Goal: Task Accomplishment & Management: Use online tool/utility

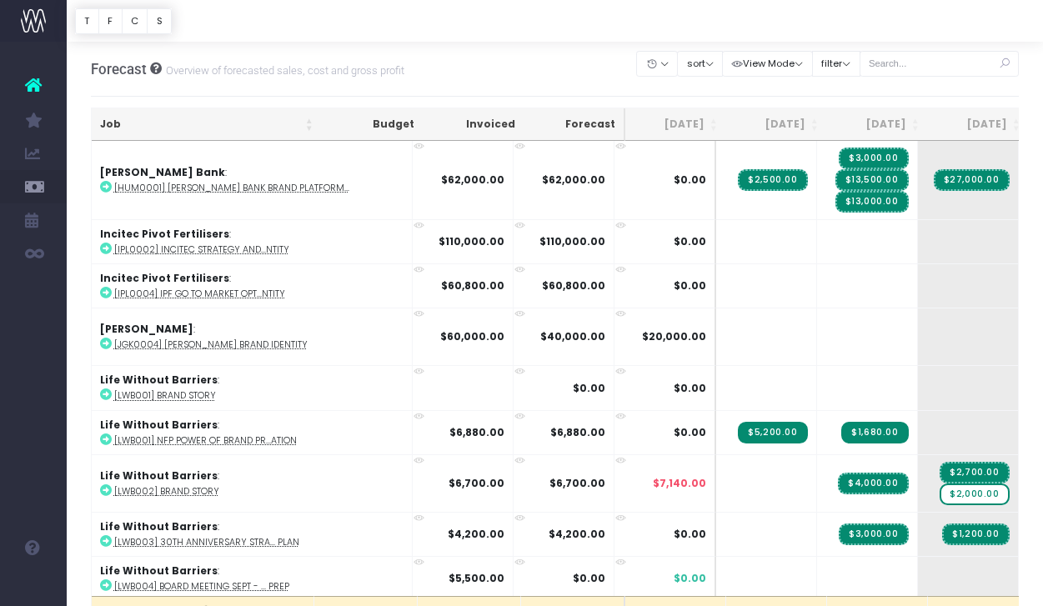
scroll to position [2088, 0]
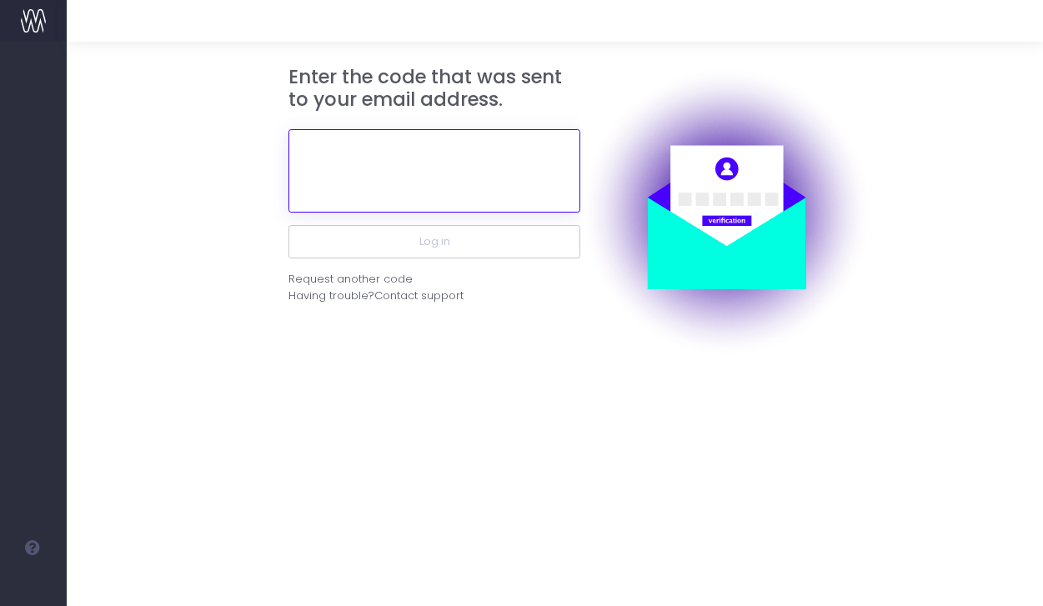
paste input "569803"
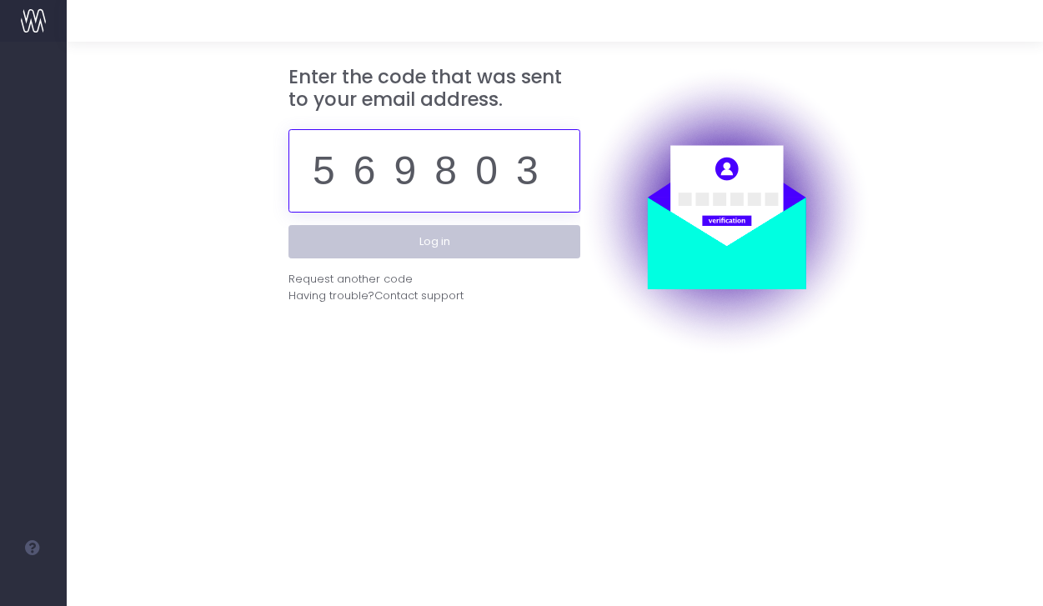
type input "569803"
click at [456, 243] on button "Log in" at bounding box center [434, 241] width 292 height 33
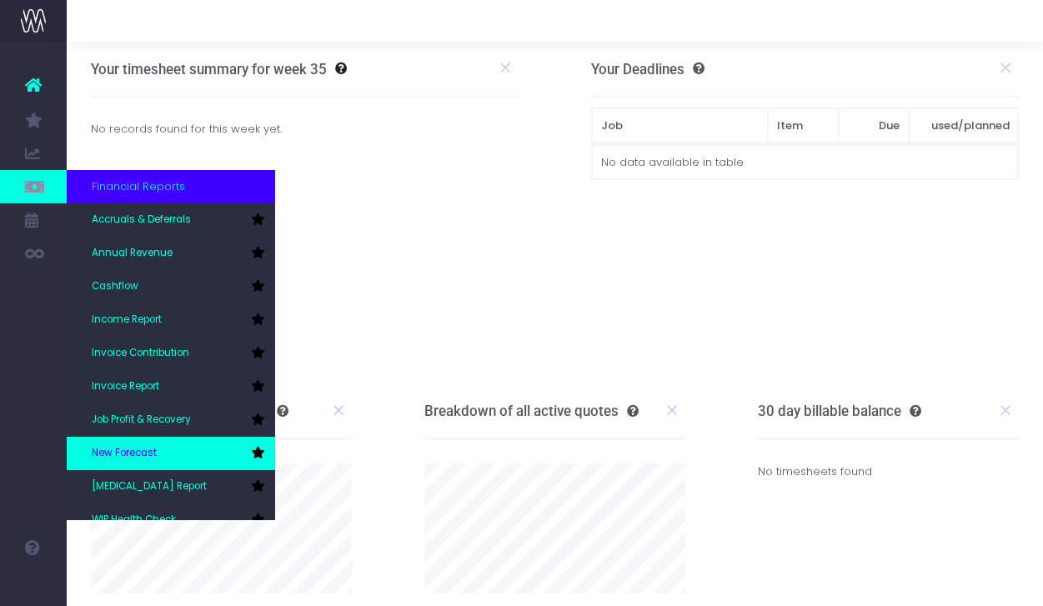
click at [142, 461] on link "New Forecast" at bounding box center [171, 453] width 208 height 33
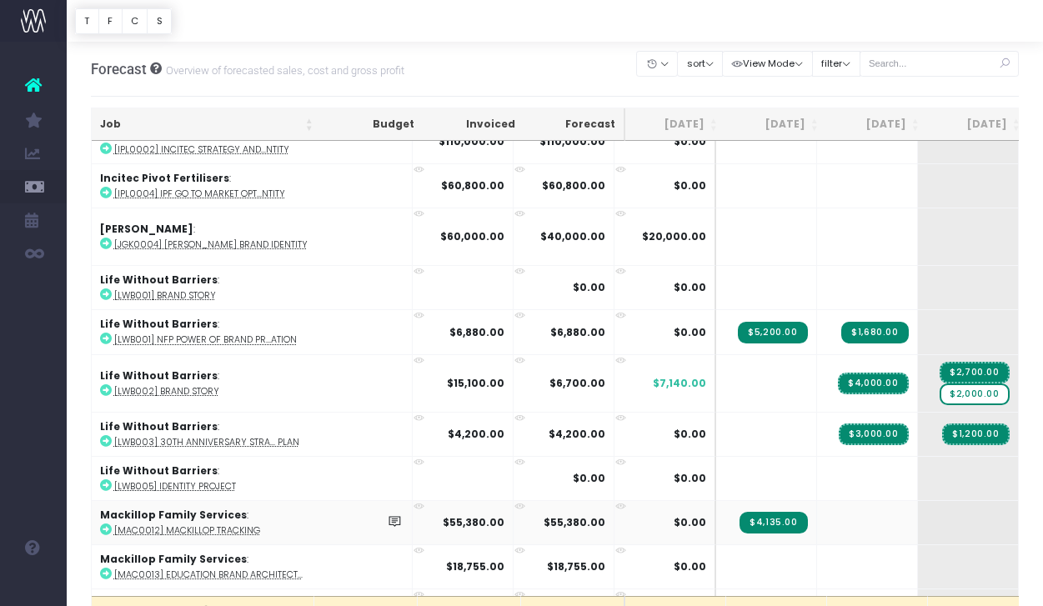
scroll to position [2143, 0]
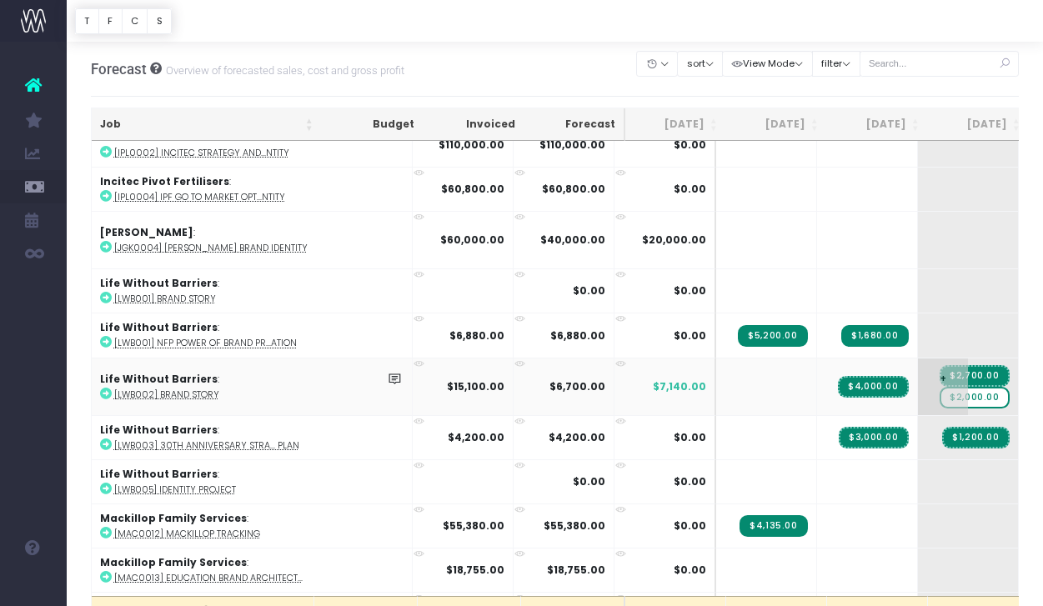
click at [940, 393] on span "$2,000.00" at bounding box center [974, 398] width 69 height 22
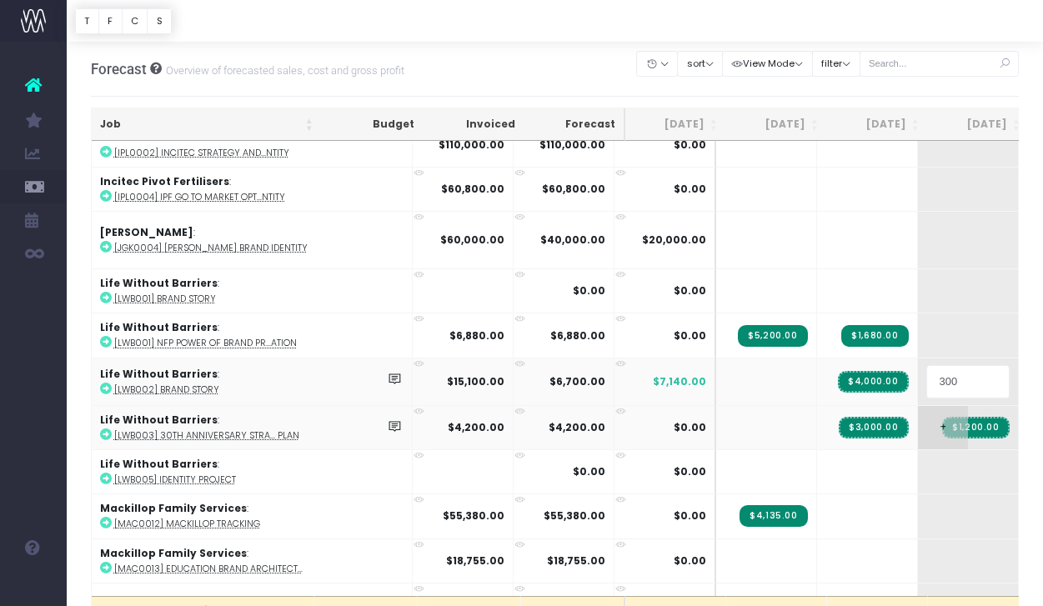
type input "3000"
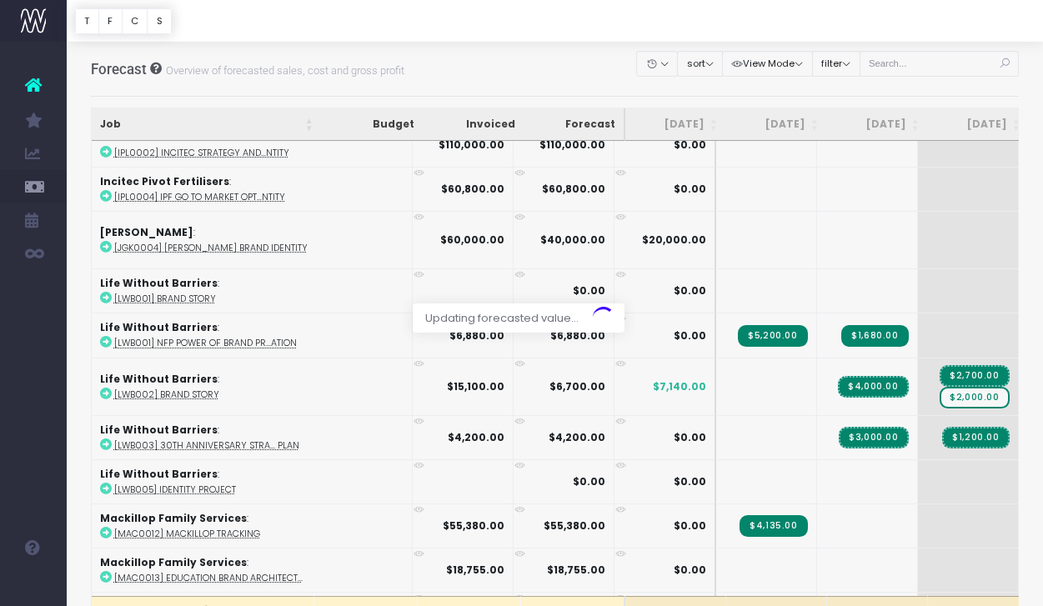
click at [876, 86] on body "Oh my... this is bad. [PERSON_NAME] wasn't able to load this page. Please conta…" at bounding box center [521, 303] width 1043 height 606
click at [940, 388] on span "$3,000.00" at bounding box center [974, 398] width 69 height 22
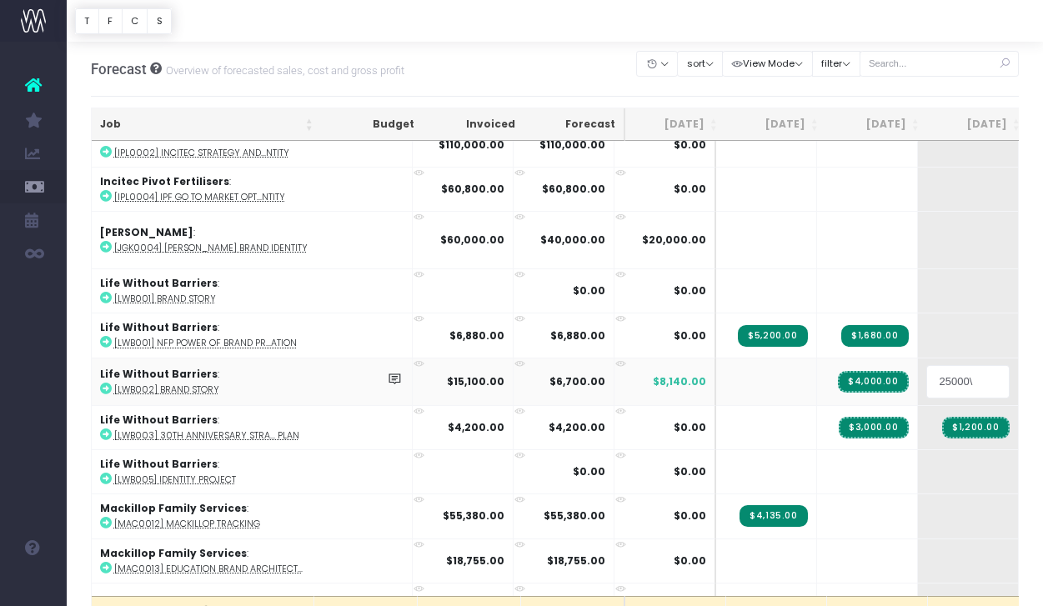
type input "25000"
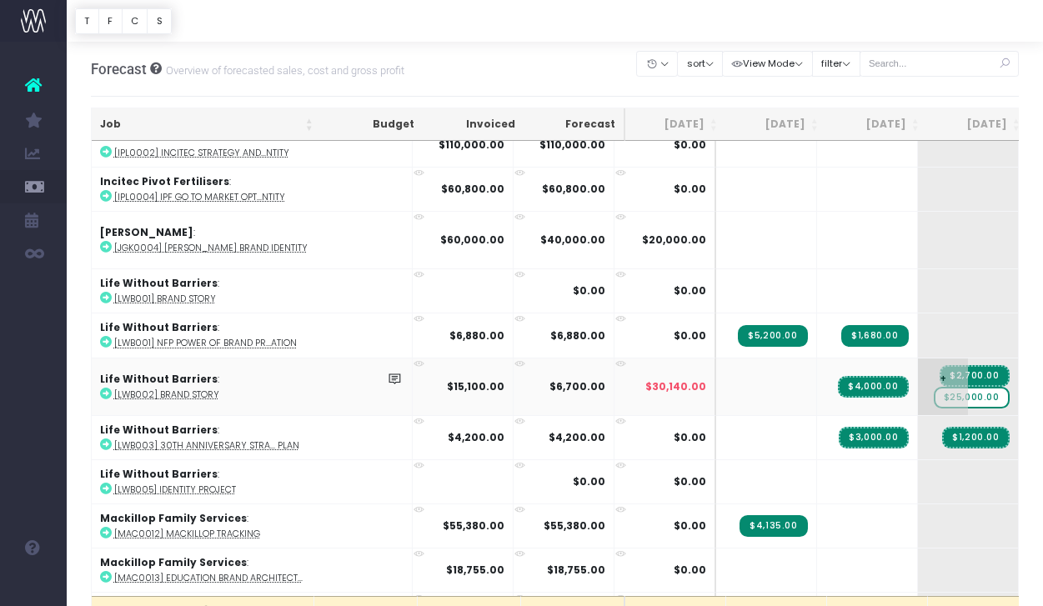
click at [934, 388] on span "$25,000.00" at bounding box center [972, 398] width 76 height 22
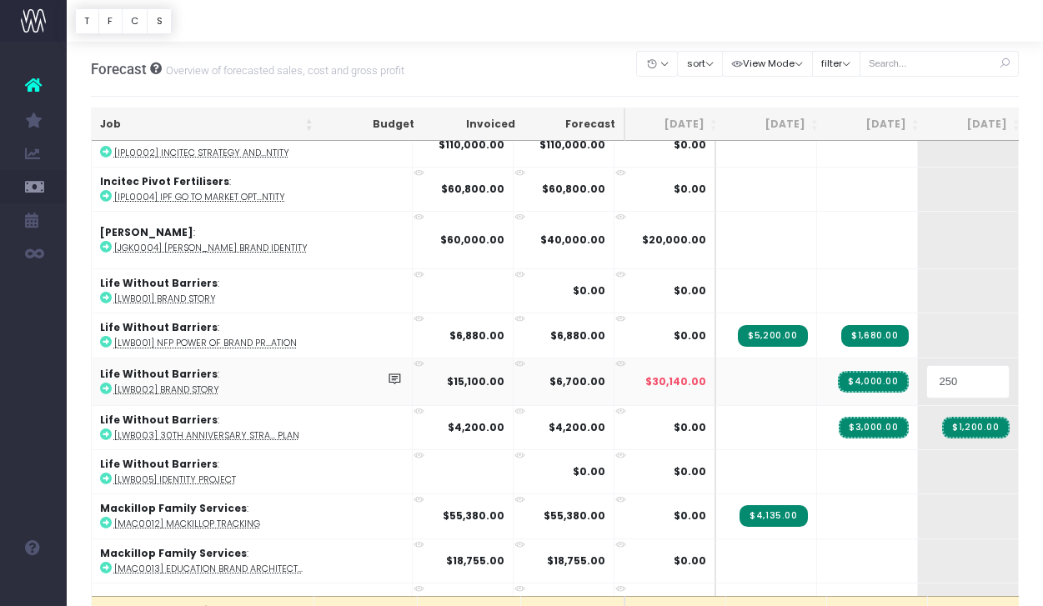
type input "2500"
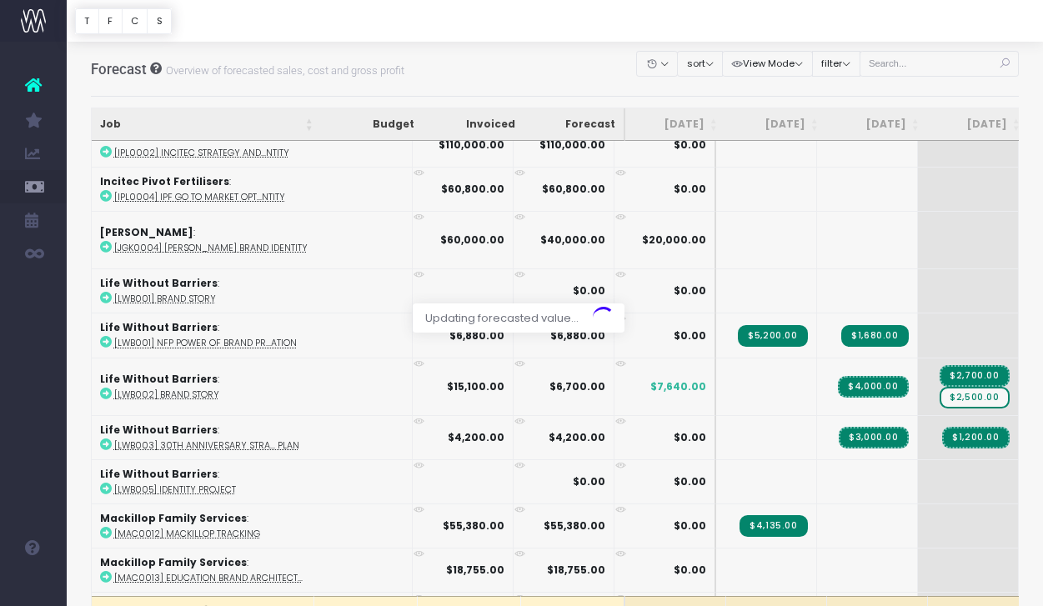
click at [923, 93] on div "Clear Filters Hide [DATE] [DATE] [DATE] [DATE] [DATE] [DATE] [DATE] [DATE] [DAT…" at bounding box center [828, 69] width 382 height 54
click at [1019, 381] on span "+" at bounding box center [1044, 386] width 50 height 57
click at [945, 102] on body "Oh my... this is bad. [PERSON_NAME] wasn't able to load this page. Please conta…" at bounding box center [521, 303] width 1043 height 606
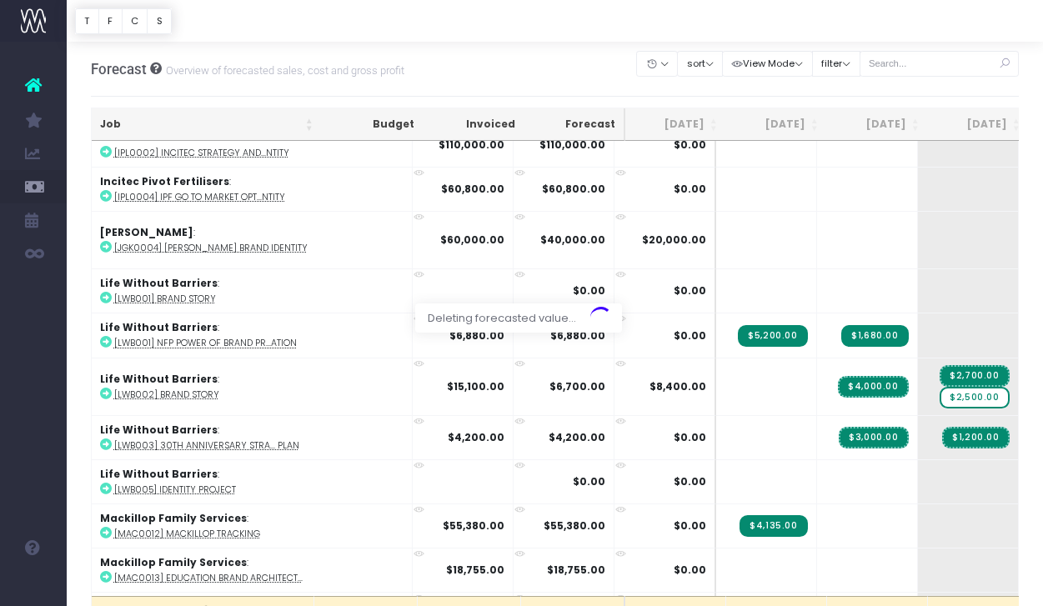
click at [953, 103] on body "Oh my... this is bad. [PERSON_NAME] wasn't able to load this page. Please conta…" at bounding box center [521, 303] width 1043 height 606
type input "5300"
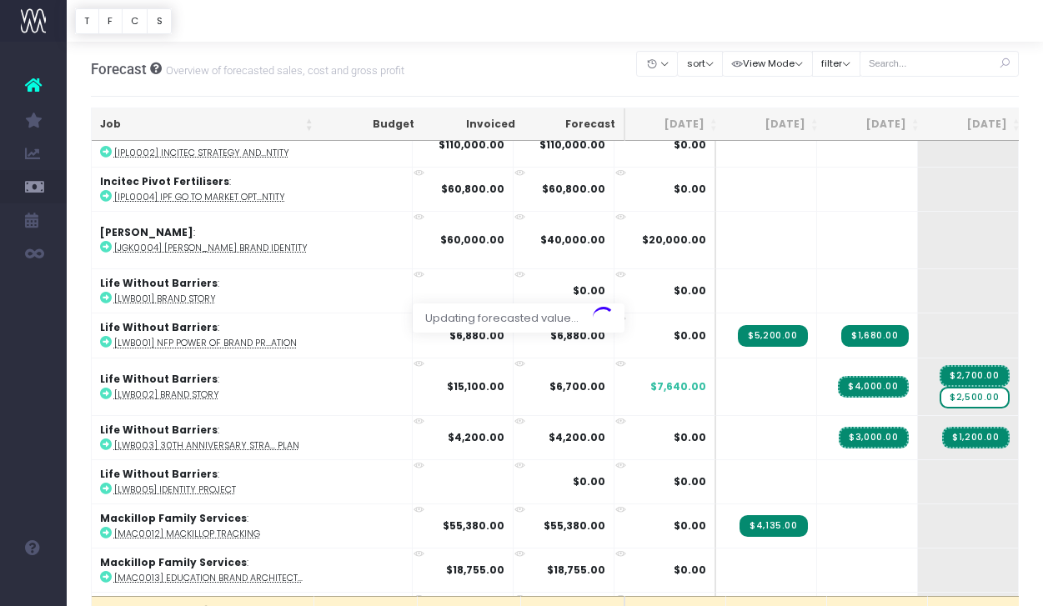
click at [962, 94] on div "Clear Filters Hide [DATE] [DATE] [DATE] [DATE] [DATE] [DATE] [DATE] [DATE] [DAT…" at bounding box center [828, 69] width 382 height 54
type input "6000"
click at [914, 92] on div "Clear Filters Hide [DATE] [DATE] [DATE] [DATE] [DATE] [DATE] [DATE] [DATE] [DAT…" at bounding box center [828, 69] width 382 height 54
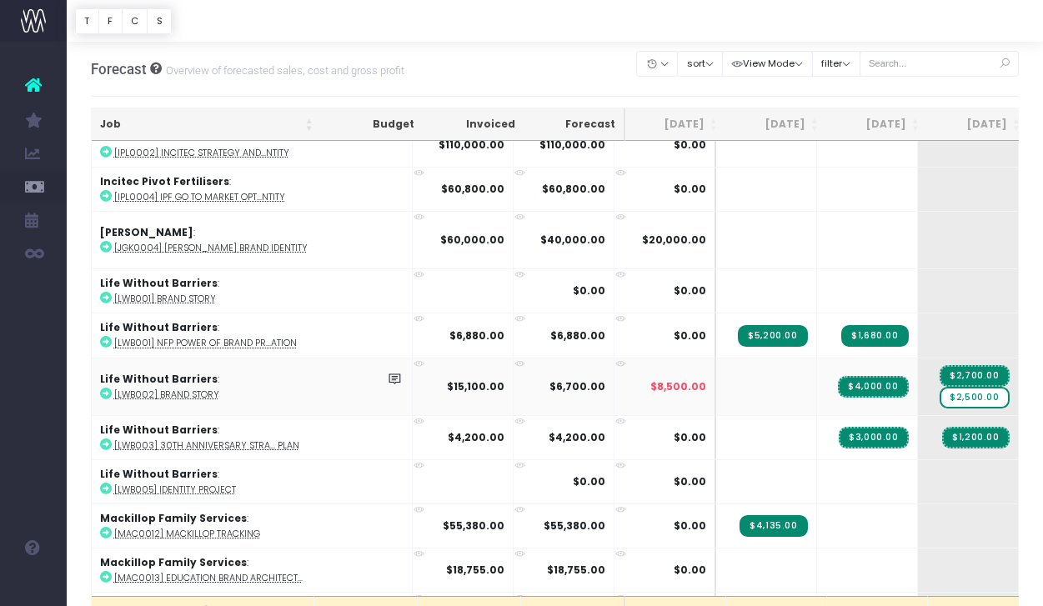
type input "5800"
click at [912, 93] on div "Clear Filters Hide [DATE] [DATE] [DATE] [DATE] [DATE] [DATE] [DATE] [DATE] [DAT…" at bounding box center [828, 69] width 382 height 54
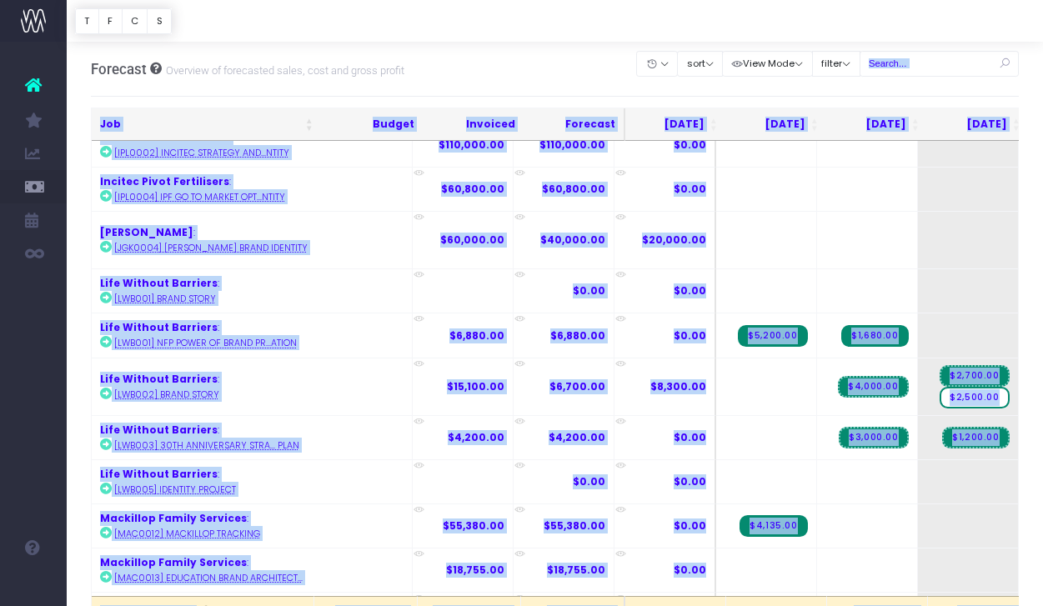
click at [908, 90] on div "Clear Filters Hide [DATE] [DATE] [DATE] [DATE] [DATE] [DATE] [DATE] [DATE] [DAT…" at bounding box center [828, 69] width 382 height 45
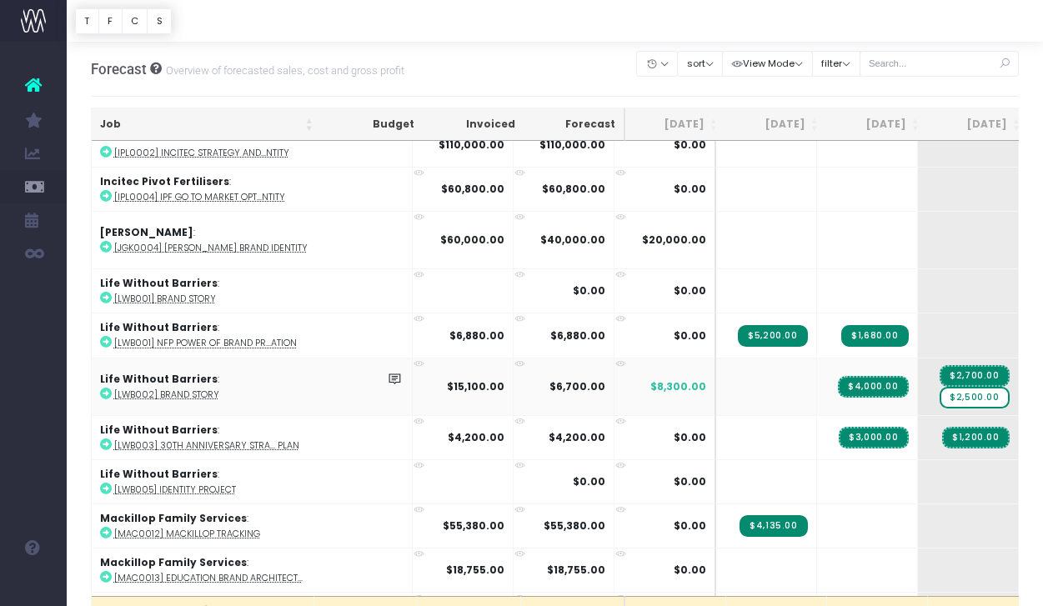
click at [650, 379] on span "$8,300.00" at bounding box center [678, 386] width 56 height 15
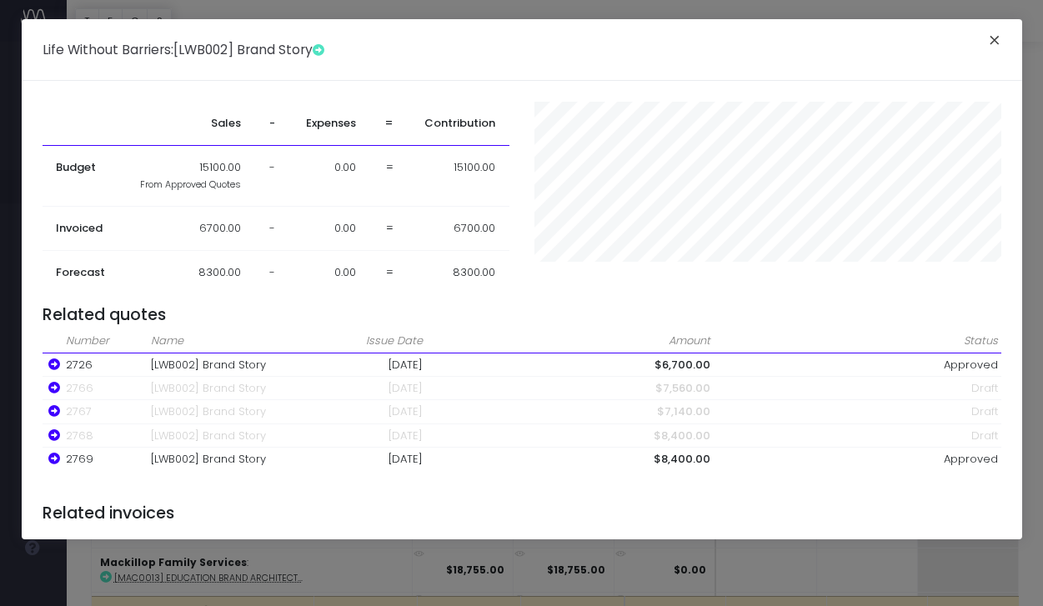
click at [999, 35] on button "×" at bounding box center [994, 42] width 35 height 27
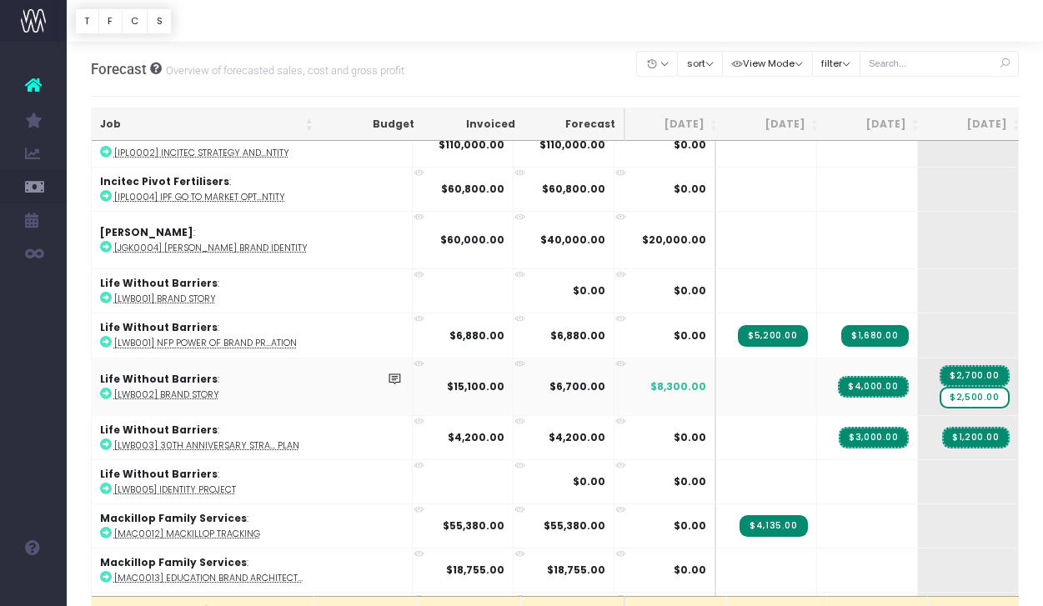
type input "5700"
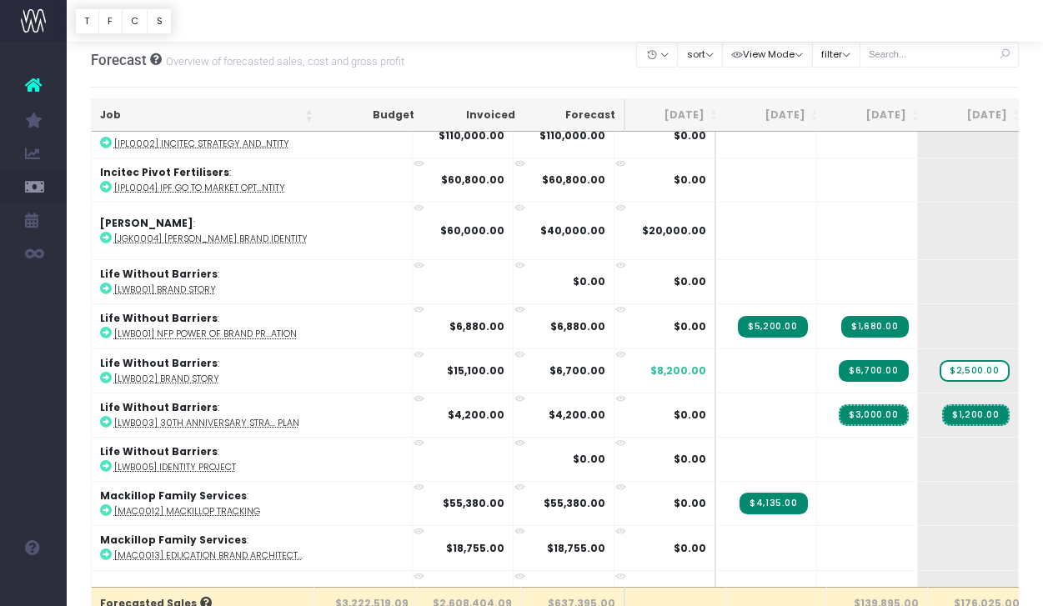
scroll to position [13, 0]
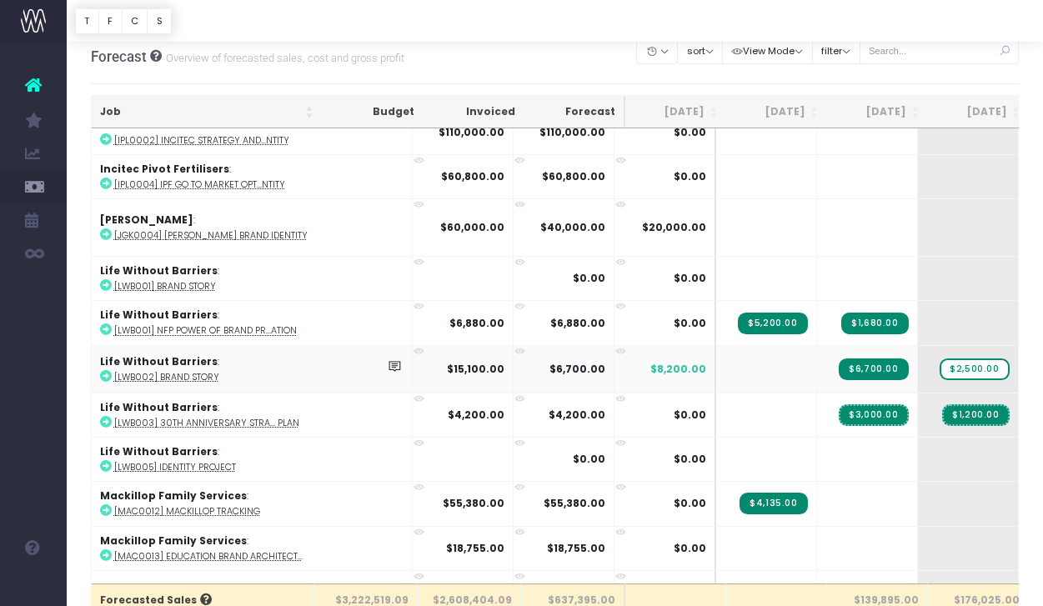
type input "6000"
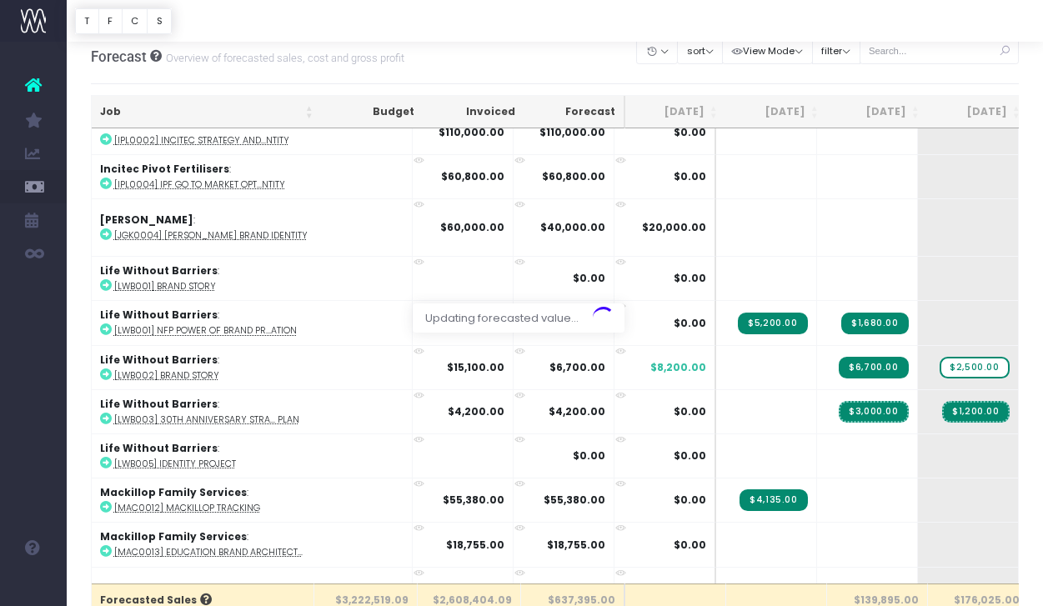
click at [947, 81] on div "Clear Filters Hide [DATE] [DATE] [DATE] [DATE] [DATE] [DATE] [DATE] [DATE] [DAT…" at bounding box center [828, 56] width 382 height 54
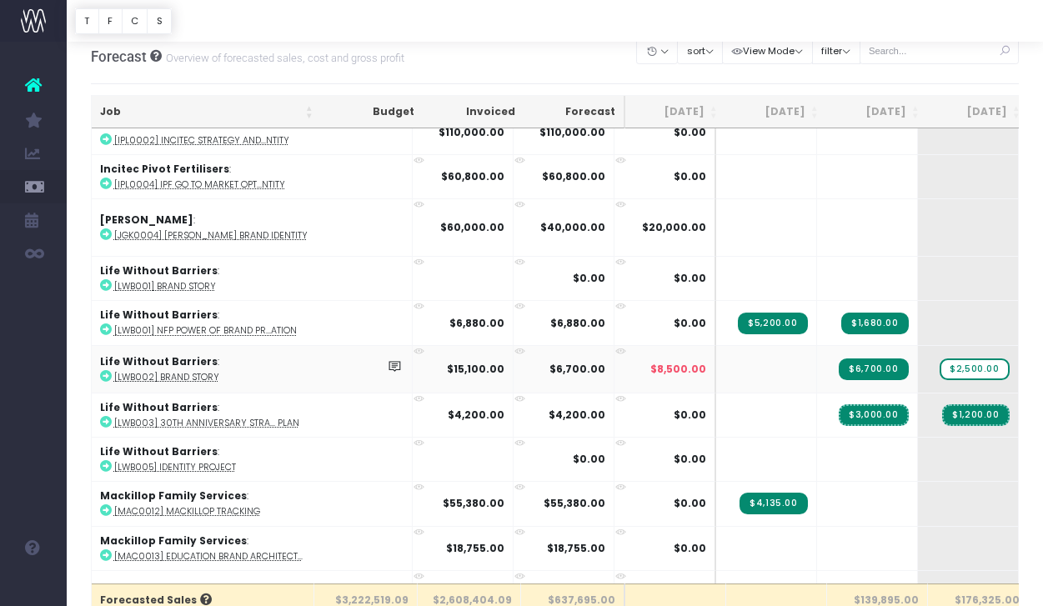
type input "5900"
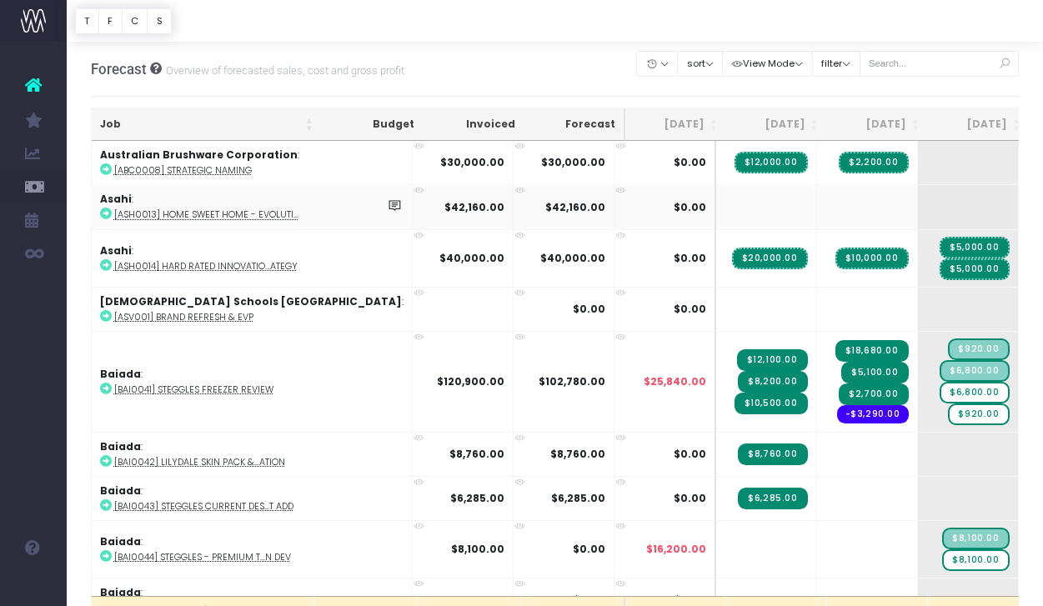
scroll to position [0, 0]
